Goal: Transaction & Acquisition: Obtain resource

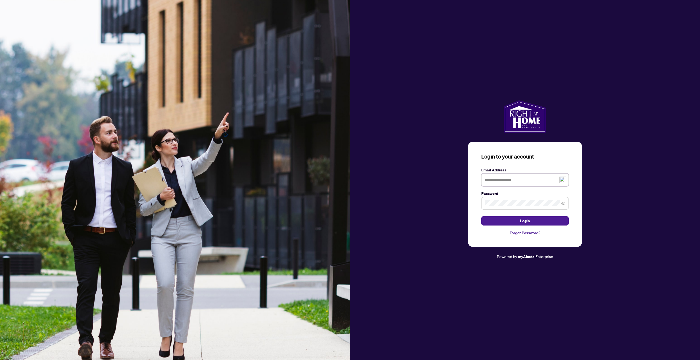
click at [499, 179] on input "text" at bounding box center [525, 180] width 88 height 13
type input "*"
type input "**********"
click at [481, 216] on button "Login" at bounding box center [525, 220] width 88 height 9
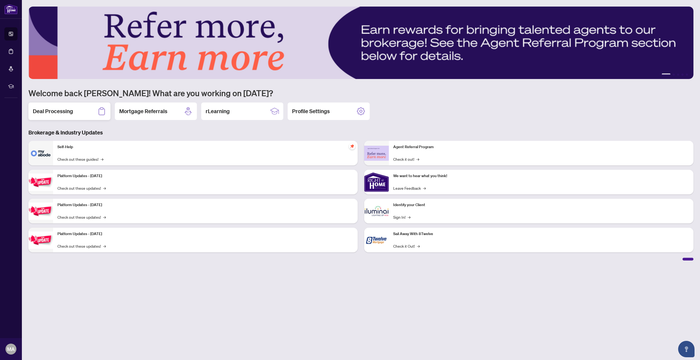
click at [56, 108] on h2 "Deal Processing" at bounding box center [53, 111] width 40 height 8
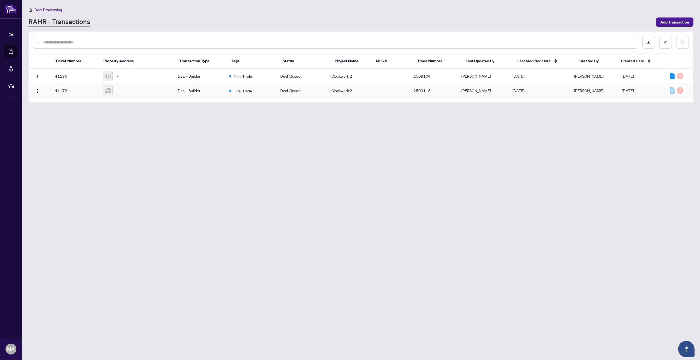
click at [231, 96] on td "Final Trade" at bounding box center [250, 90] width 51 height 14
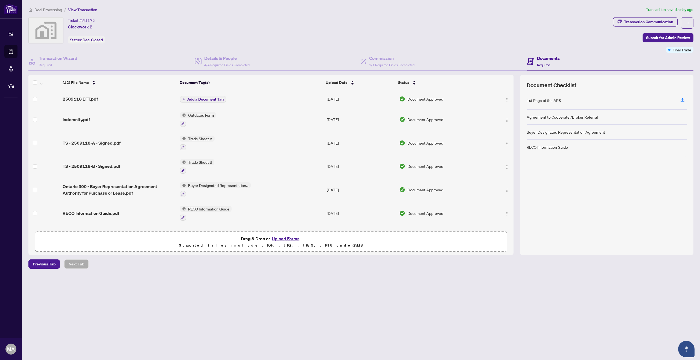
click at [196, 160] on span "Trade Sheet B" at bounding box center [200, 162] width 28 height 6
click at [194, 188] on span "Trade Sheet B" at bounding box center [187, 189] width 28 height 6
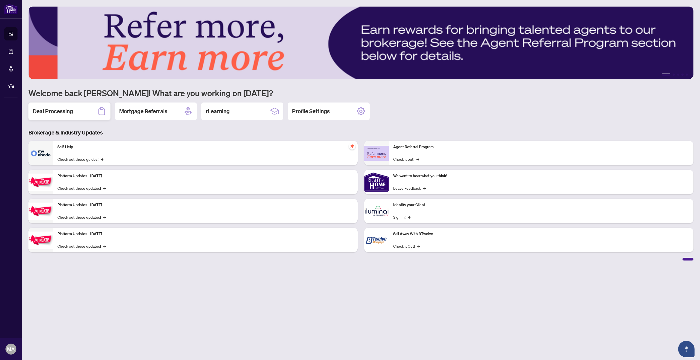
click at [71, 117] on div "Deal Processing" at bounding box center [69, 112] width 82 height 18
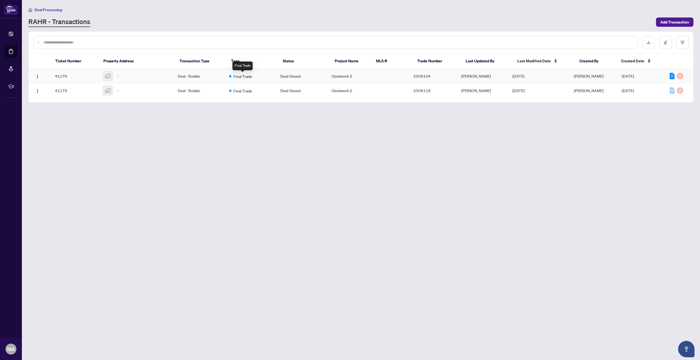
click at [242, 77] on span "Final Trade" at bounding box center [243, 76] width 19 height 6
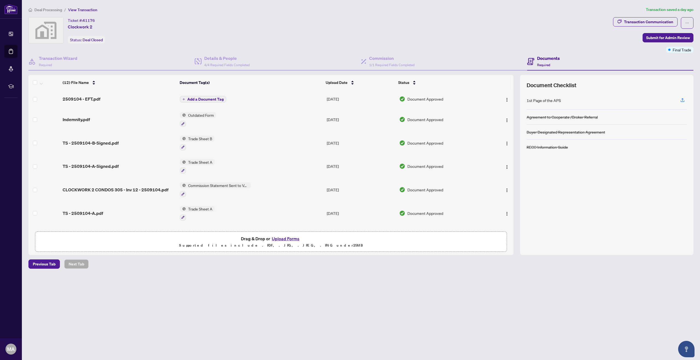
click at [205, 137] on span "Trade Sheet B" at bounding box center [200, 139] width 28 height 6
click at [194, 165] on span "Trade Sheet B" at bounding box center [187, 165] width 28 height 6
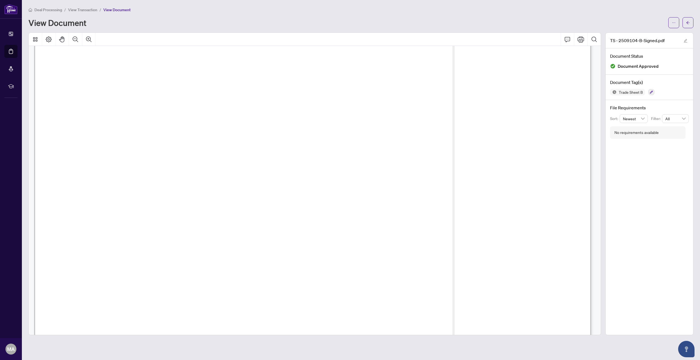
scroll to position [109, 0]
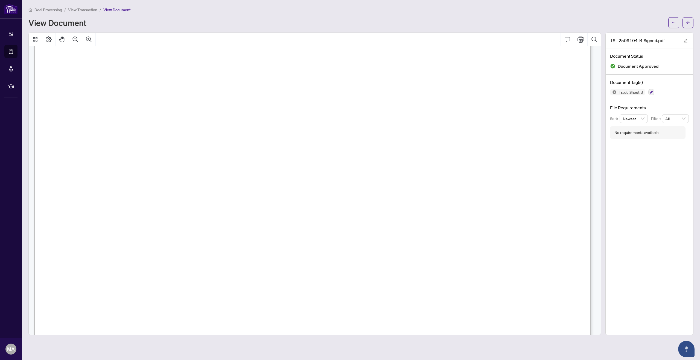
drag, startPoint x: 546, startPoint y: 172, endPoint x: 566, endPoint y: 170, distance: 20.6
drag, startPoint x: 440, startPoint y: 171, endPoint x: 472, endPoint y: 171, distance: 32.3
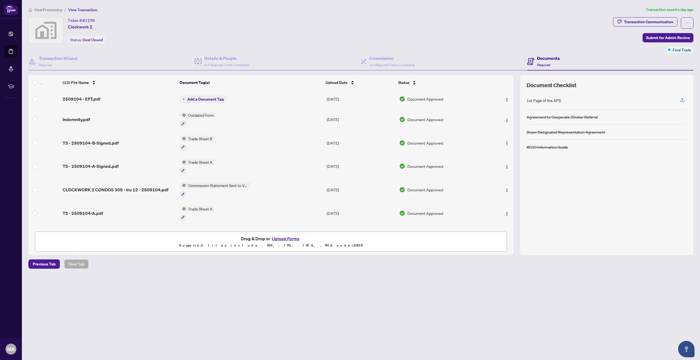
click at [194, 160] on span "Trade Sheet A" at bounding box center [200, 162] width 29 height 6
click at [202, 187] on span "Trade Sheet A" at bounding box center [197, 189] width 60 height 6
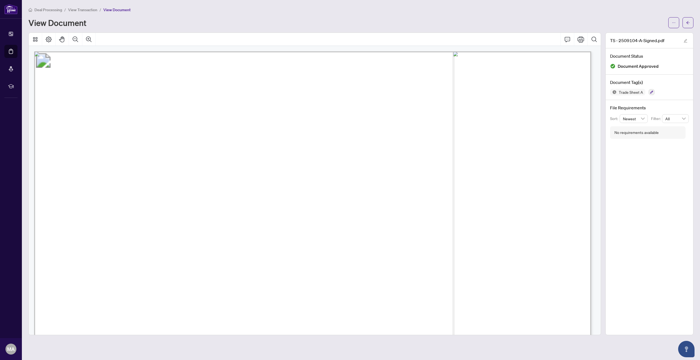
drag, startPoint x: 541, startPoint y: 270, endPoint x: 554, endPoint y: 270, distance: 12.9
drag, startPoint x: 337, startPoint y: 243, endPoint x: 355, endPoint y: 246, distance: 18.3
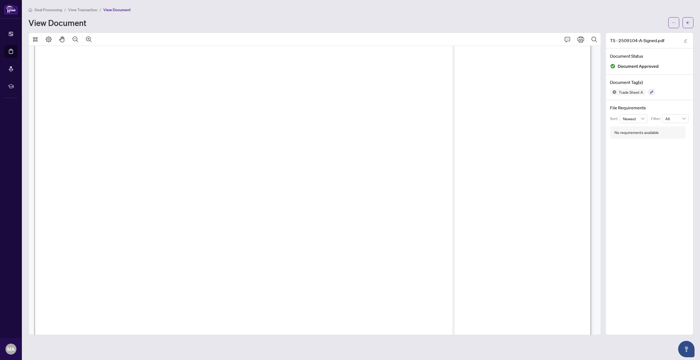
scroll to position [22, 0]
click at [581, 40] on icon "Print" at bounding box center [581, 39] width 7 height 6
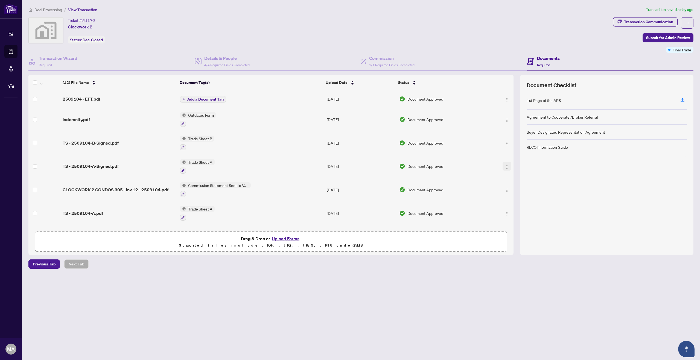
click at [503, 168] on button "button" at bounding box center [507, 166] width 9 height 9
click at [520, 194] on span "Download" at bounding box center [531, 194] width 52 height 6
click at [506, 145] on span "button" at bounding box center [507, 143] width 4 height 6
click at [517, 170] on span "Download" at bounding box center [531, 171] width 52 height 6
